Goal: Find specific page/section: Find specific page/section

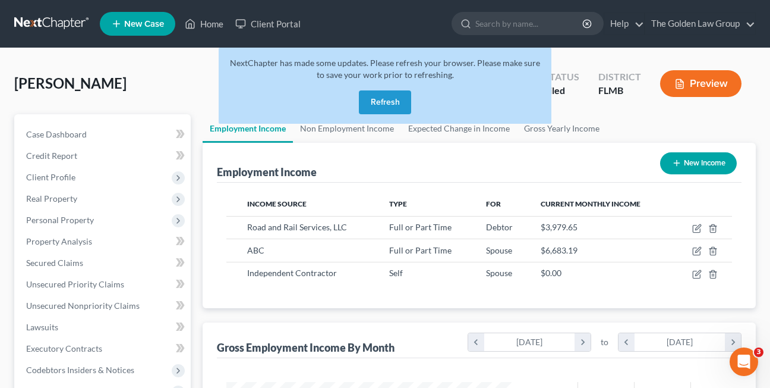
scroll to position [213, 309]
click at [380, 97] on button "Refresh" at bounding box center [385, 102] width 52 height 24
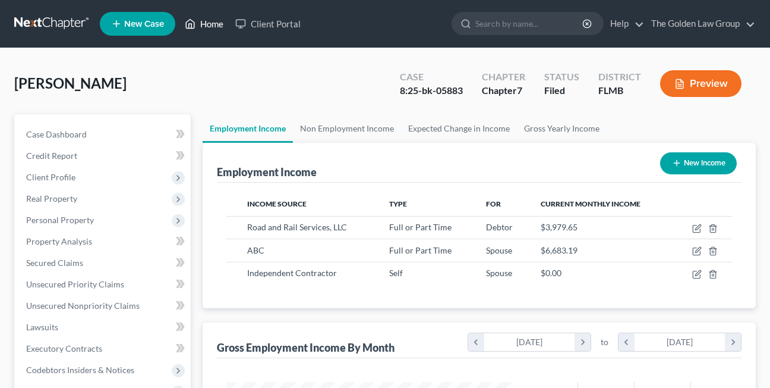
click at [209, 27] on link "Home" at bounding box center [204, 23] width 51 height 21
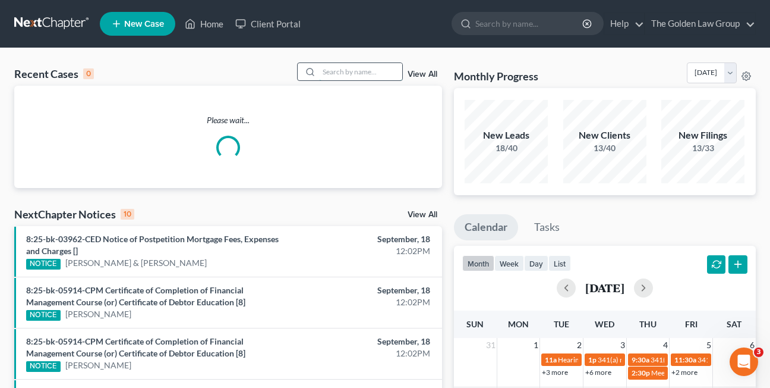
click at [339, 72] on input "search" at bounding box center [360, 71] width 83 height 17
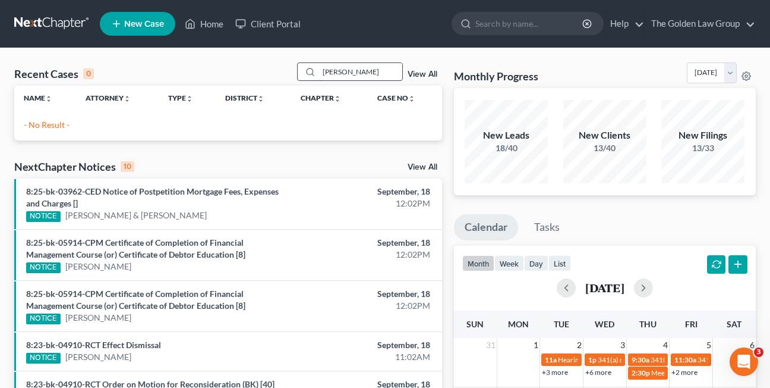
drag, startPoint x: 367, startPoint y: 73, endPoint x: 320, endPoint y: 68, distance: 46.7
click at [320, 68] on input "sharon allen" at bounding box center [360, 71] width 83 height 17
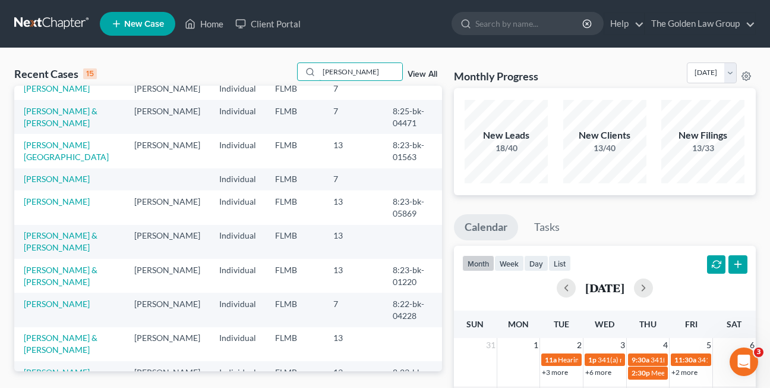
scroll to position [229, 0]
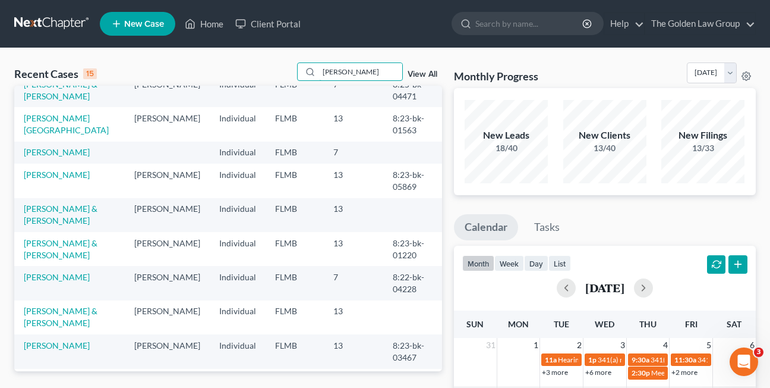
type input "allen"
